Goal: Find specific page/section: Find specific page/section

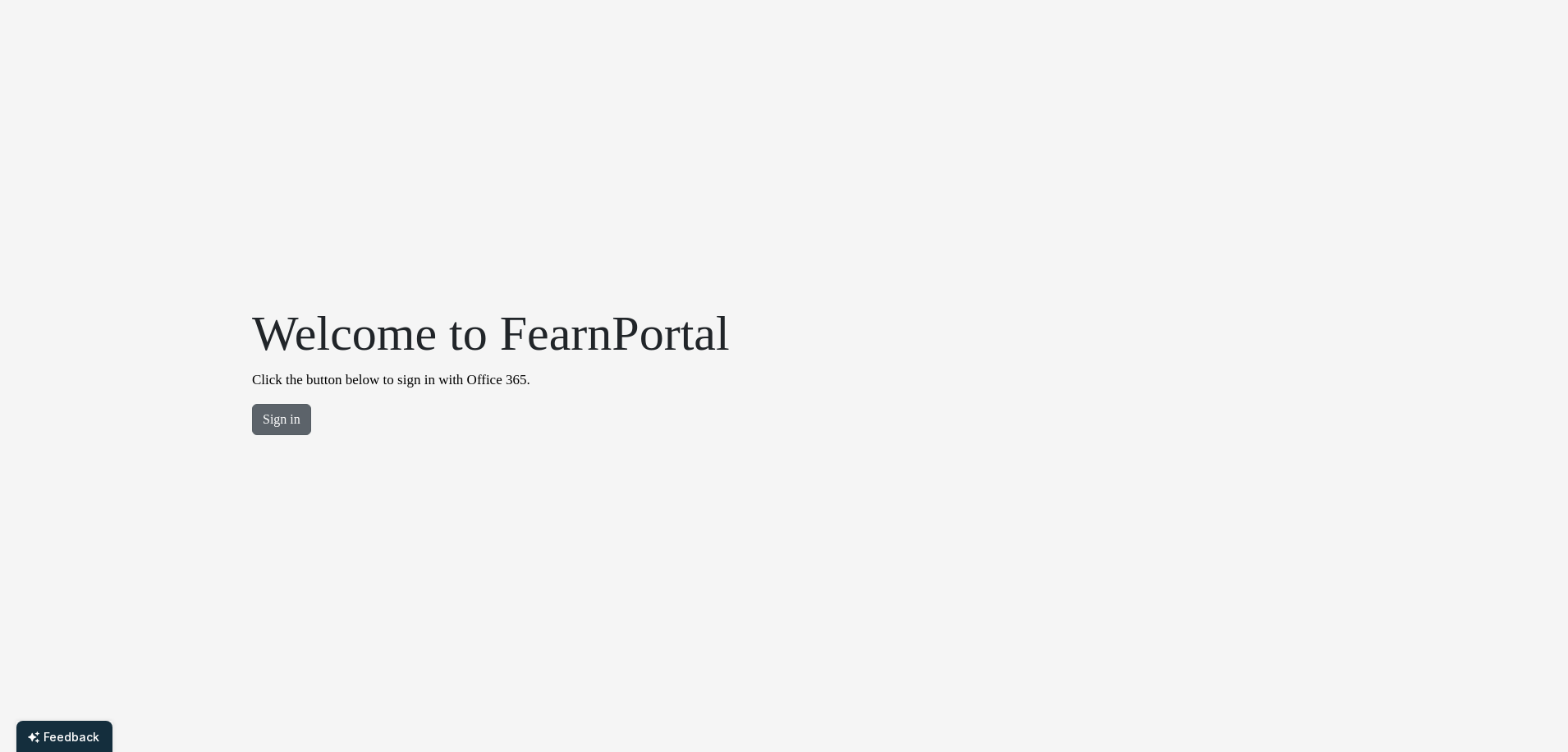
click at [283, 426] on button "Sign in" at bounding box center [281, 419] width 59 height 31
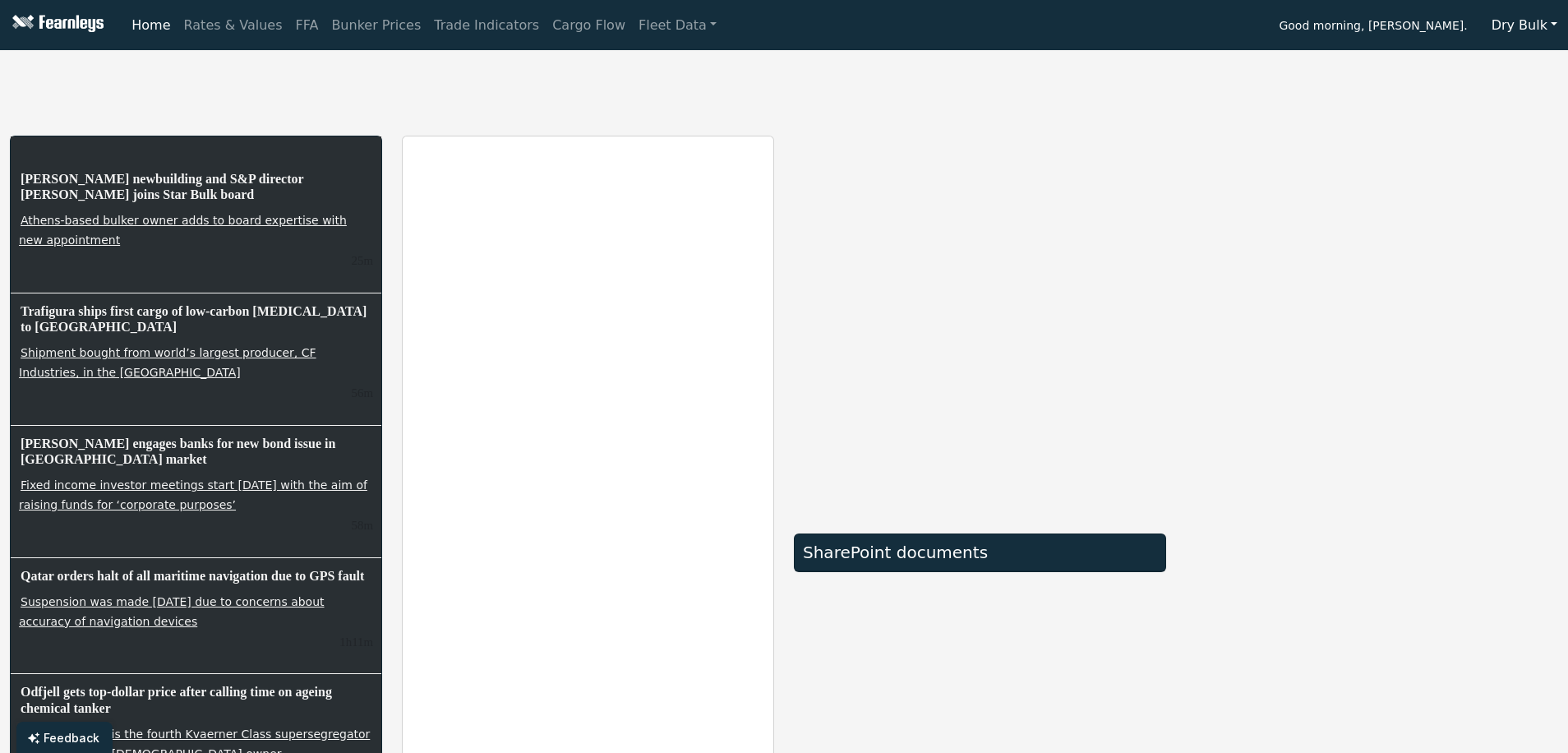
click at [1543, 22] on button "Dry Bulk" at bounding box center [1523, 25] width 87 height 31
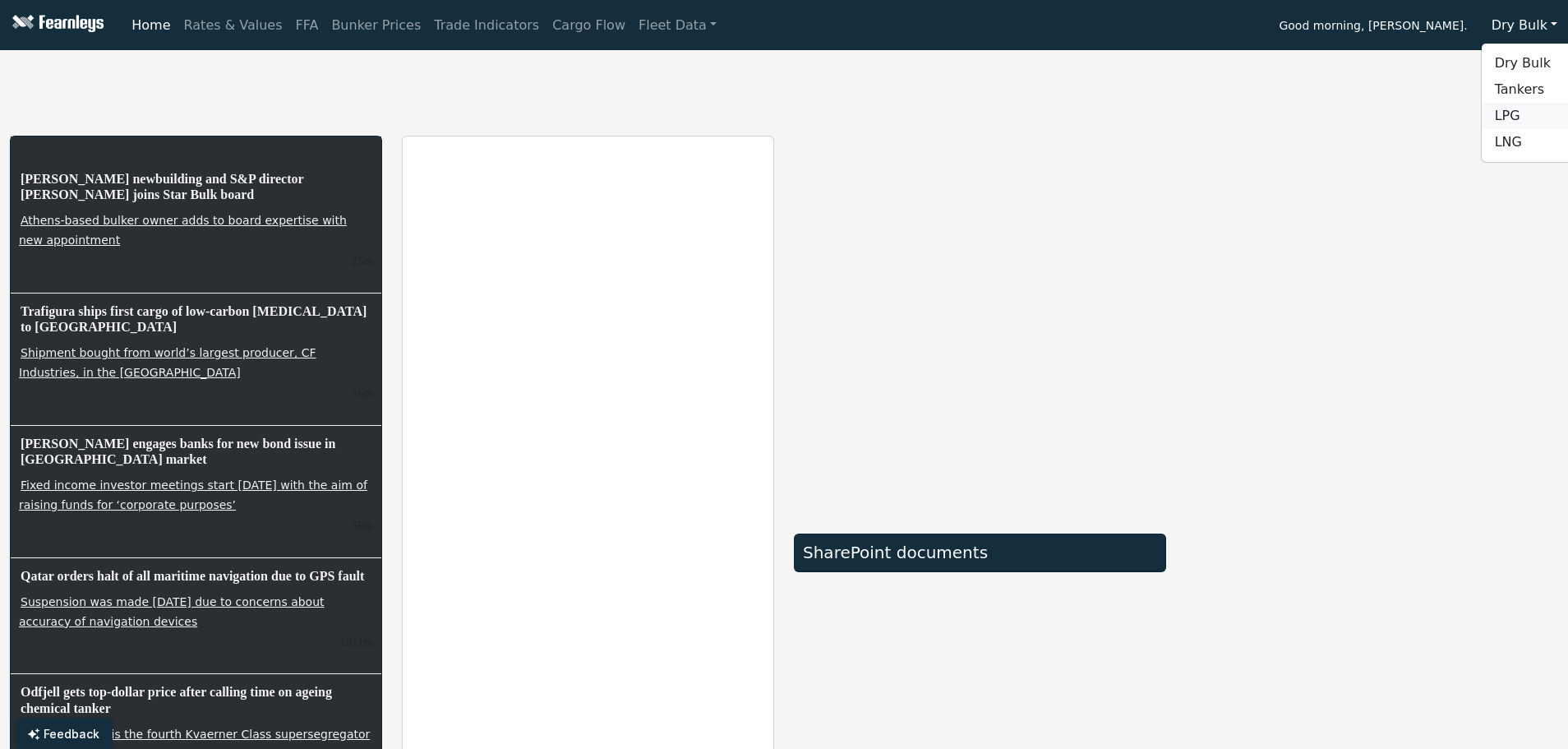
click at [1536, 118] on link "LPG" at bounding box center [1546, 116] width 130 height 26
